Goal: Information Seeking & Learning: Learn about a topic

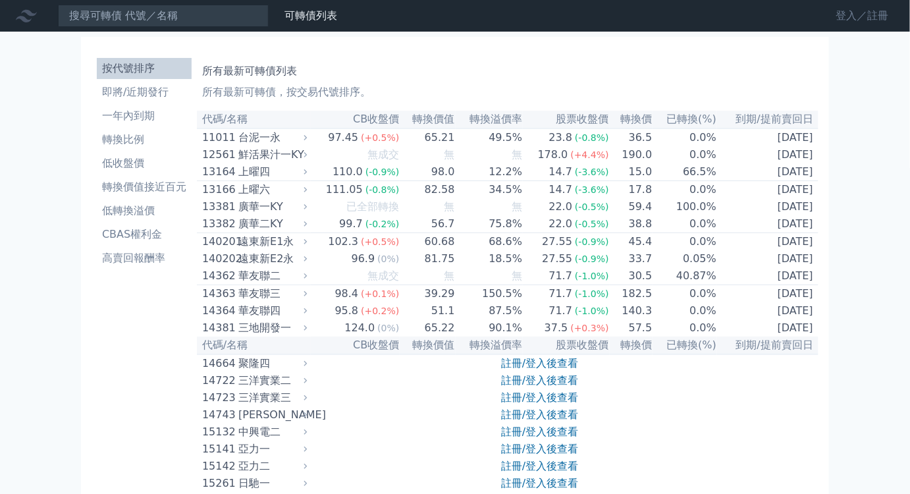
click at [839, 20] on link "登入／註冊" at bounding box center [863, 15] width 74 height 21
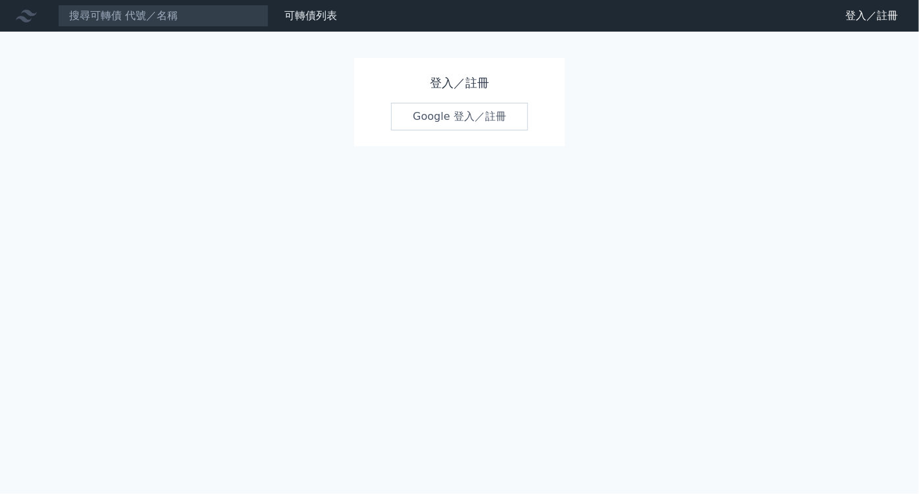
click at [479, 120] on link "Google 登入／註冊" at bounding box center [459, 117] width 137 height 28
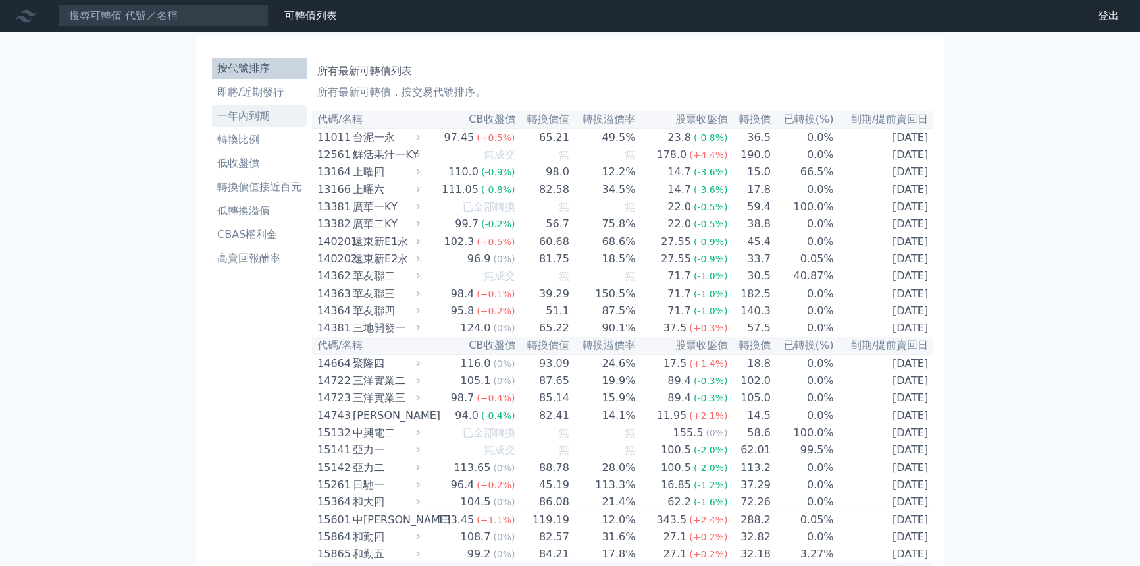
click at [265, 111] on li "一年內到期" at bounding box center [259, 116] width 95 height 16
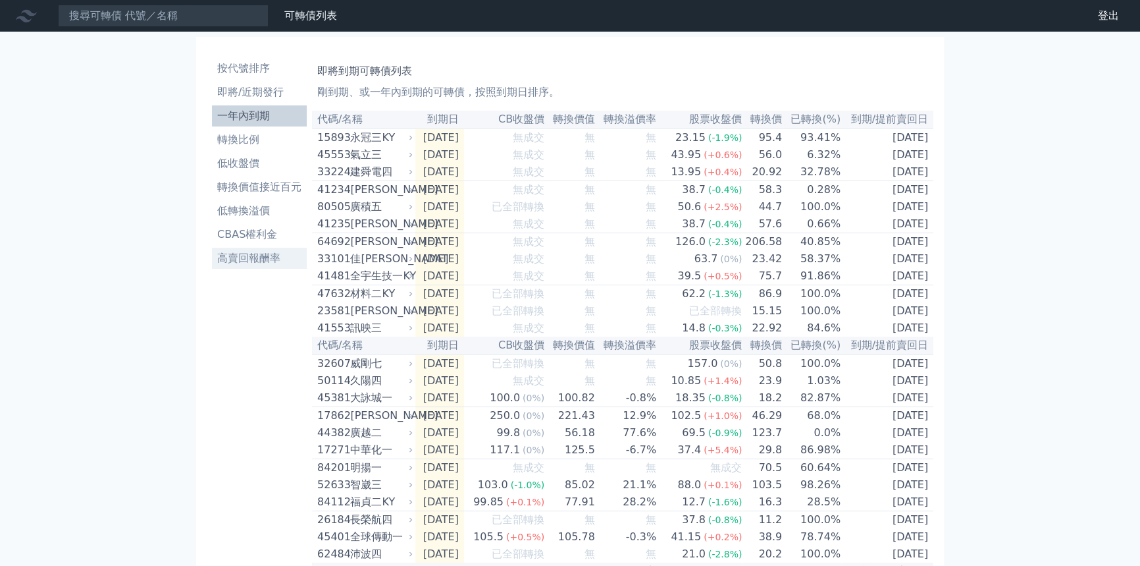
click at [265, 253] on li "高賣回報酬率" at bounding box center [259, 258] width 95 height 16
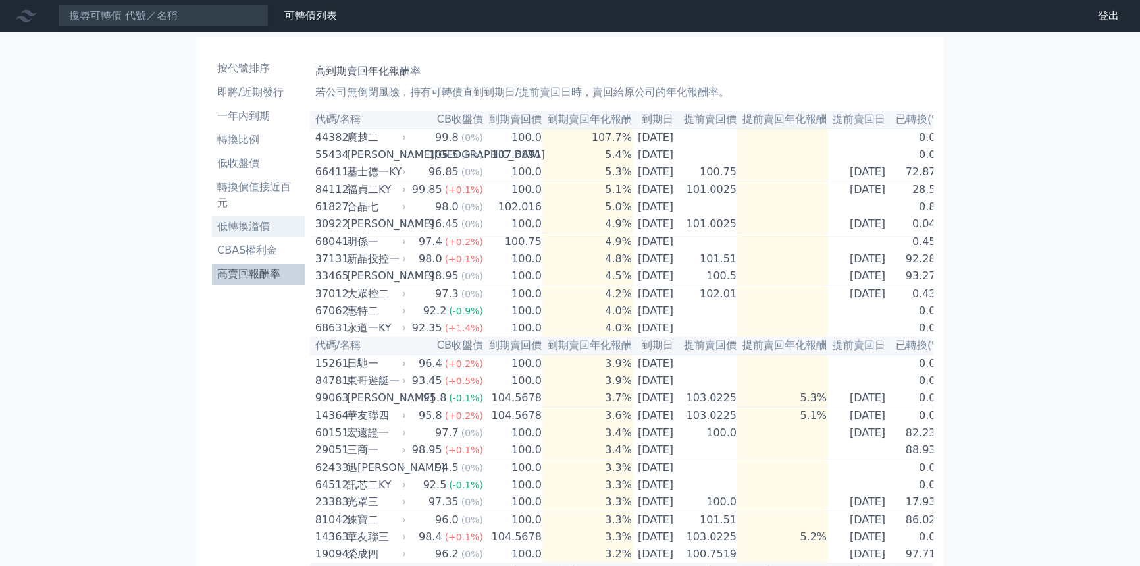
click at [280, 225] on li "低轉換溢價" at bounding box center [258, 227] width 93 height 16
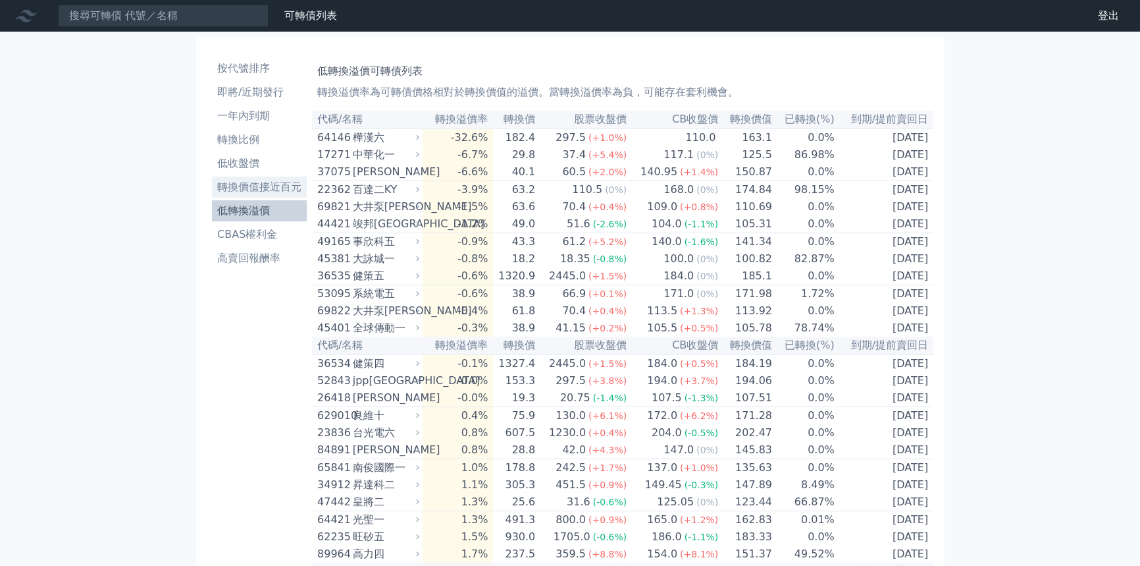
click at [267, 189] on li "轉換價值接近百元" at bounding box center [259, 187] width 95 height 16
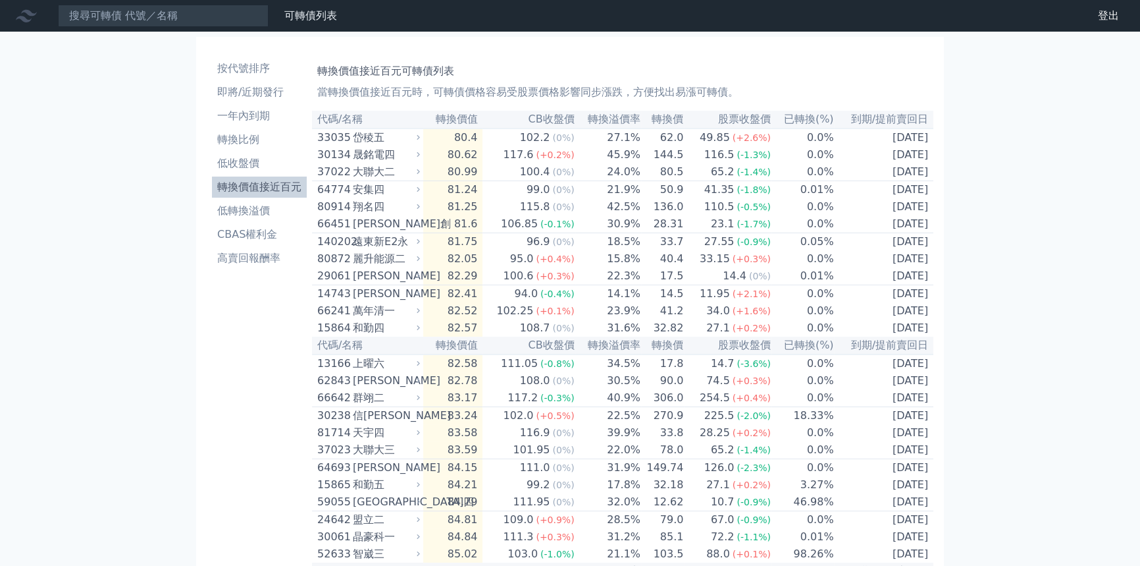
drag, startPoint x: 229, startPoint y: 228, endPoint x: 171, endPoint y: 30, distance: 207.1
